Goal: Communication & Community: Answer question/provide support

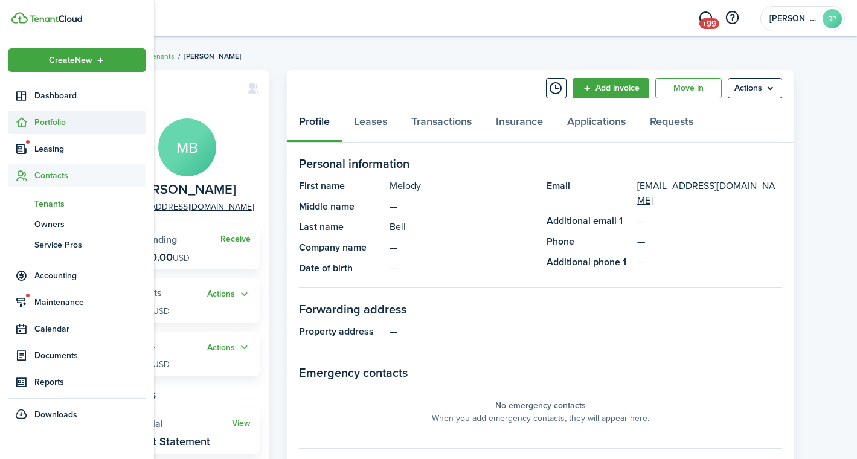
click at [51, 119] on span "Portfolio" at bounding box center [90, 122] width 112 height 13
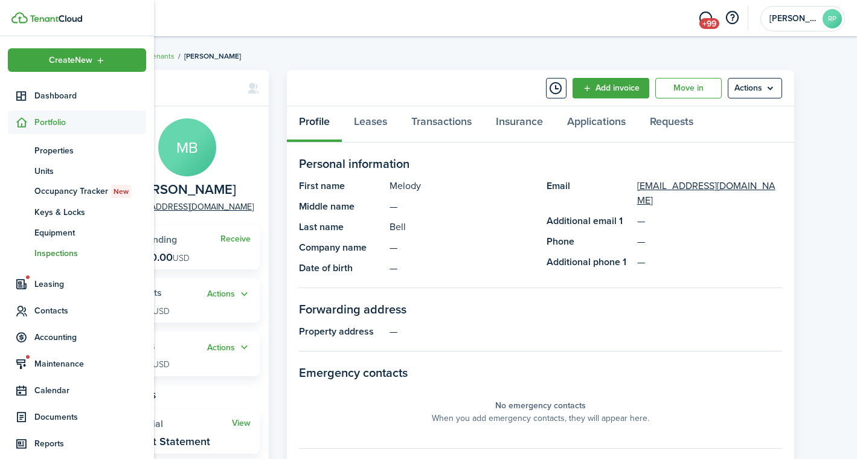
click at [52, 251] on span "Inspections" at bounding box center [90, 253] width 112 height 13
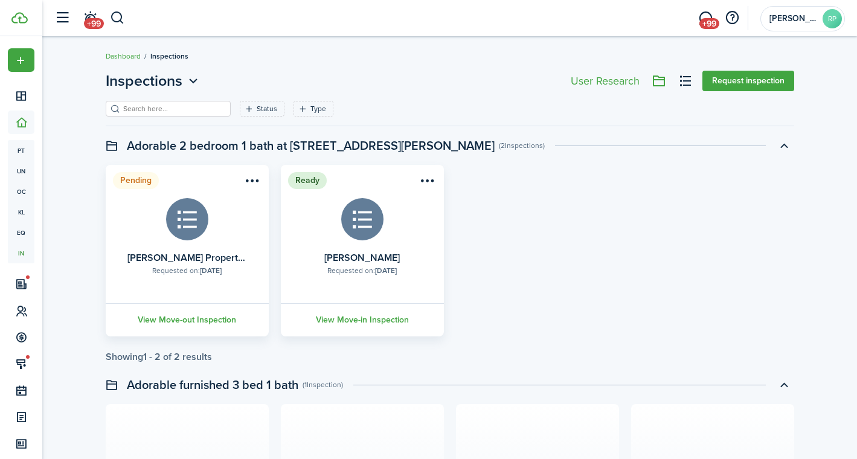
click at [159, 108] on input "search" at bounding box center [173, 108] width 106 height 11
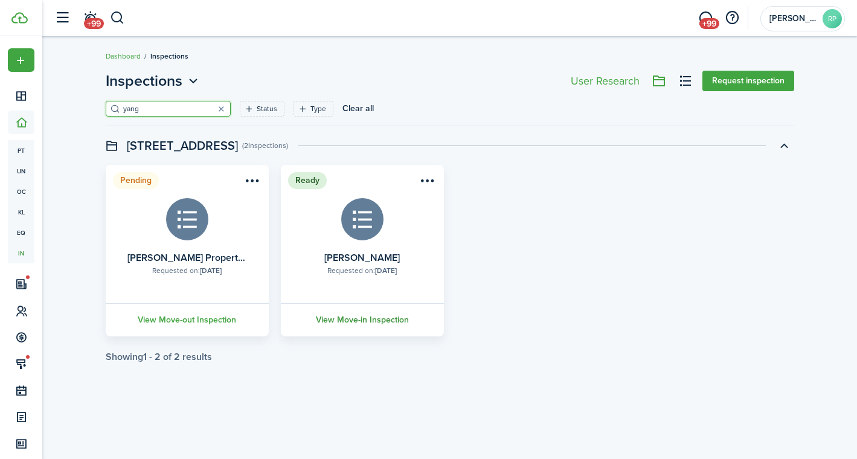
type input "yang"
click at [332, 318] on link "View Move-in Inspection" at bounding box center [362, 319] width 167 height 33
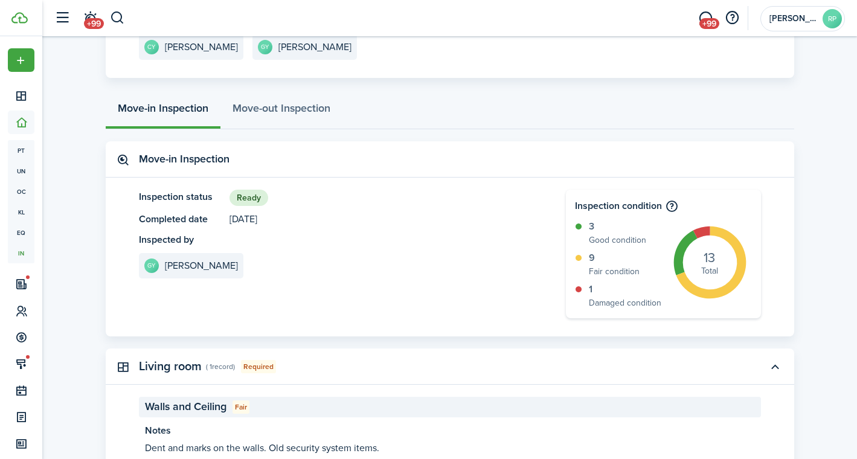
scroll to position [158, 0]
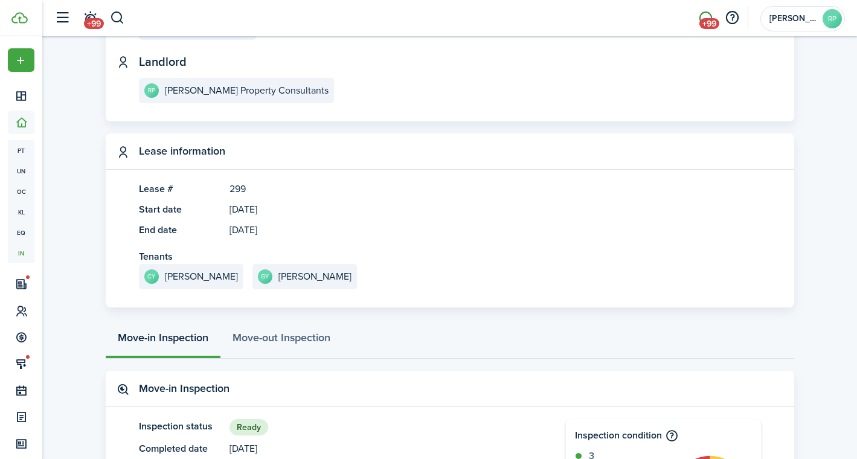
click at [712, 27] on span "+99" at bounding box center [710, 23] width 20 height 11
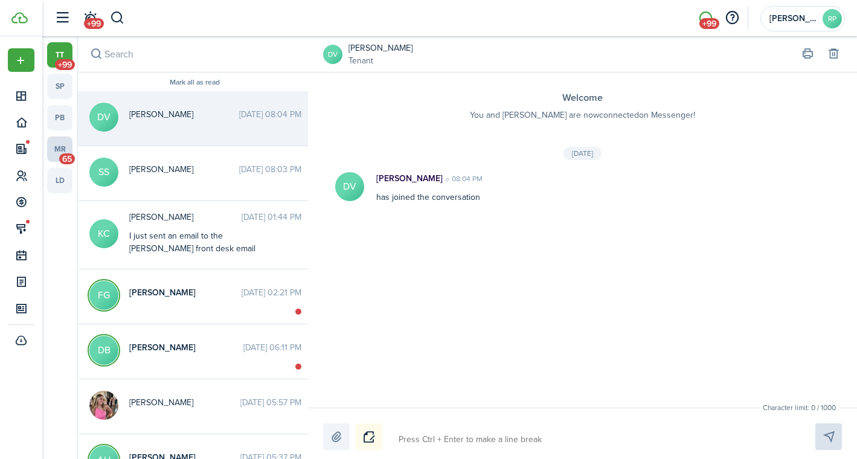
click at [60, 147] on link "mr 65" at bounding box center [59, 149] width 25 height 25
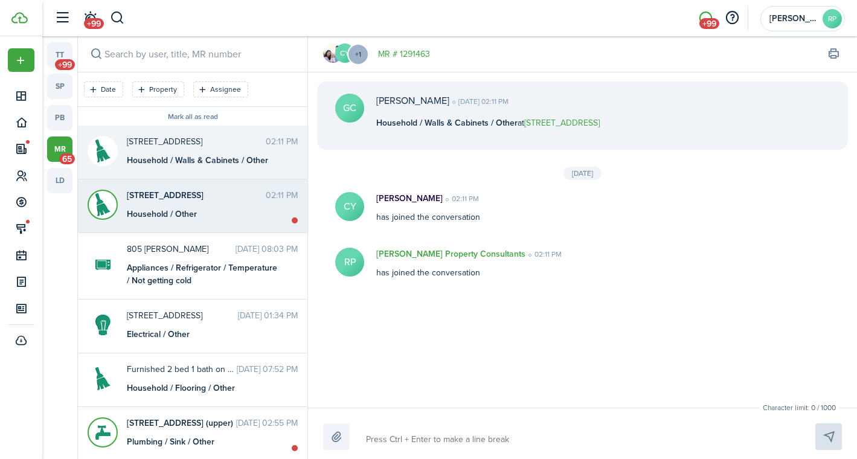
click at [201, 206] on div "[STREET_ADDRESS] 02:11 PM Household / Other" at bounding box center [212, 204] width 189 height 31
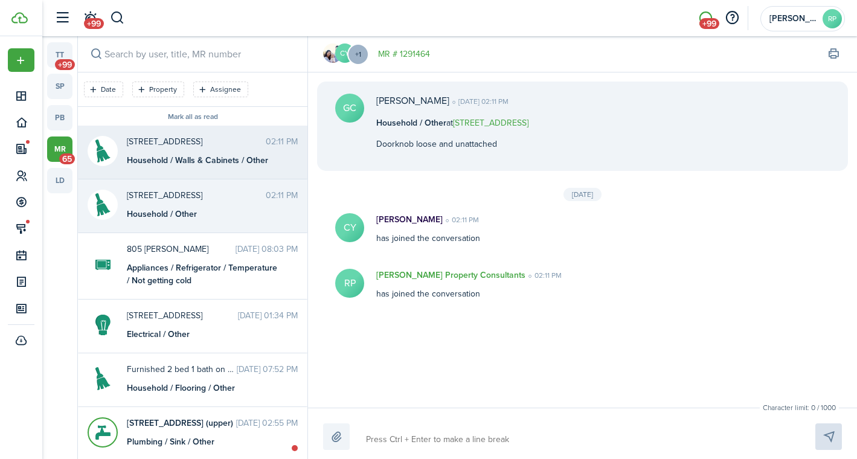
click at [188, 163] on div "Household / Walls & Cabinets / Other" at bounding box center [202, 160] width 151 height 13
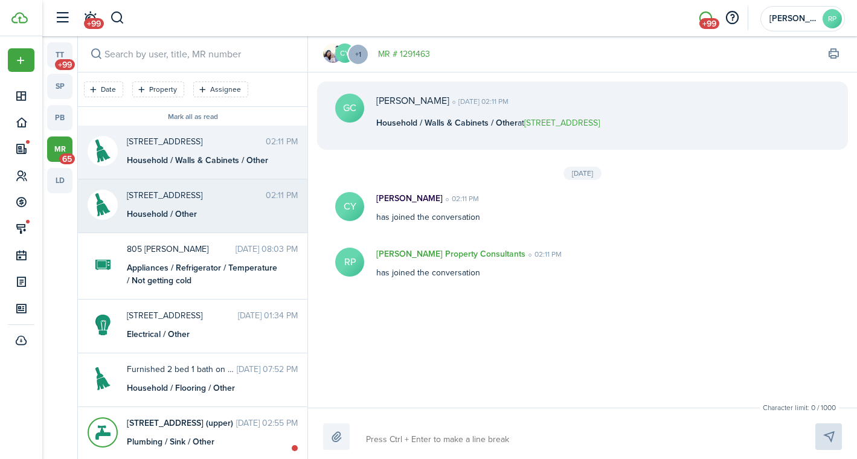
click at [188, 197] on span "[STREET_ADDRESS]" at bounding box center [196, 195] width 139 height 13
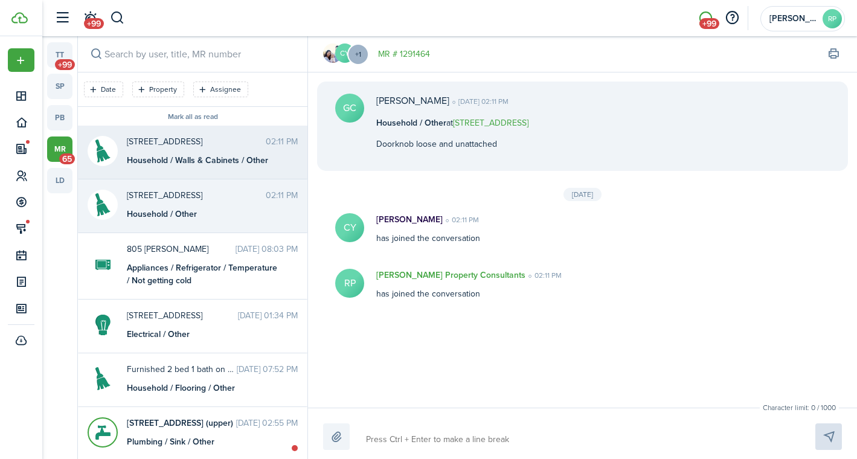
click at [183, 156] on div "Household / Walls & Cabinets / Other" at bounding box center [202, 160] width 151 height 13
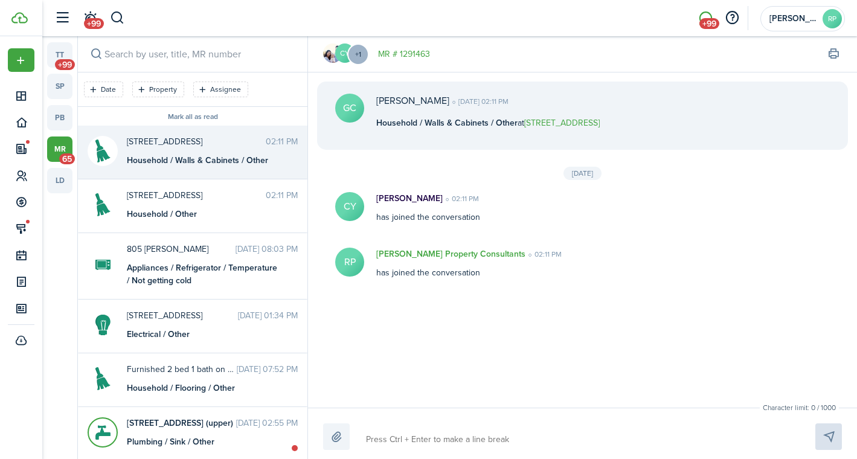
click at [501, 0] on header-wrapper "+99 +99 [PERSON_NAME] Property Consultants RP" at bounding box center [446, 18] width 797 height 36
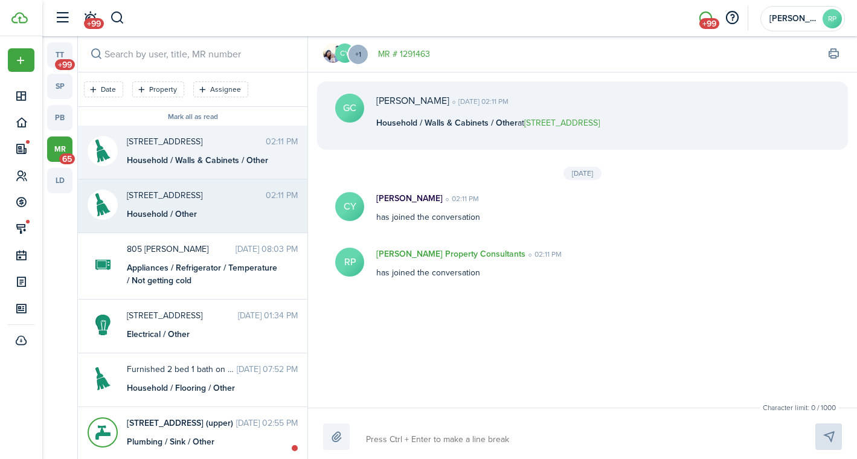
click at [199, 207] on div "[STREET_ADDRESS] 02:11 PM Household / Other" at bounding box center [212, 204] width 189 height 31
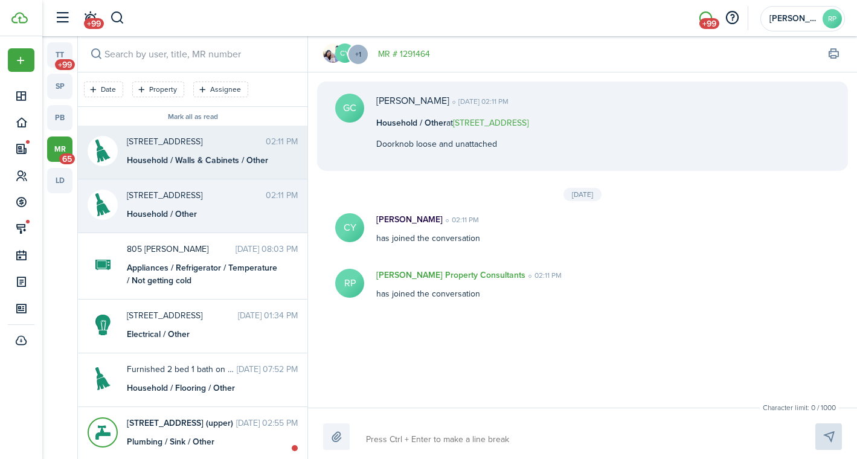
click at [207, 149] on div "[STREET_ADDRESS] 02:11 PM Household / Walls & Cabinets / Other" at bounding box center [212, 150] width 189 height 31
